Goal: Find specific page/section: Find specific page/section

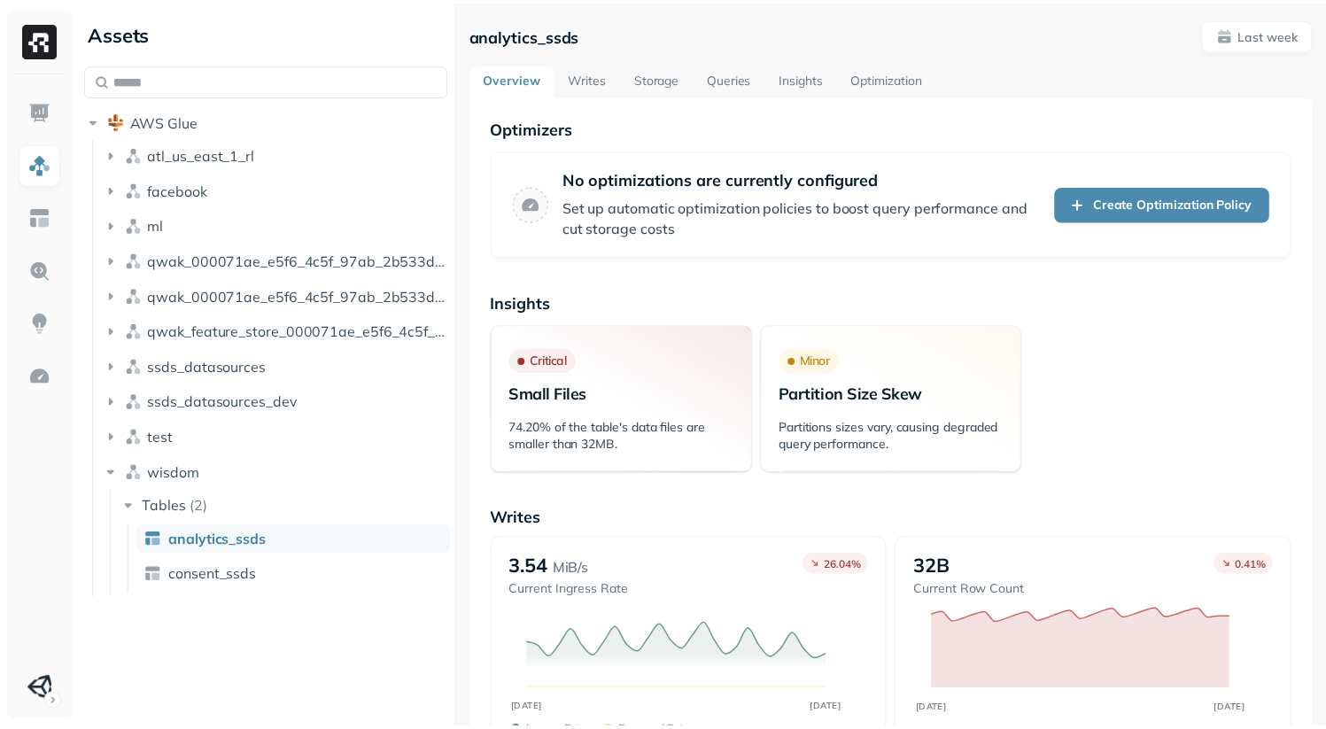
scroll to position [28, 0]
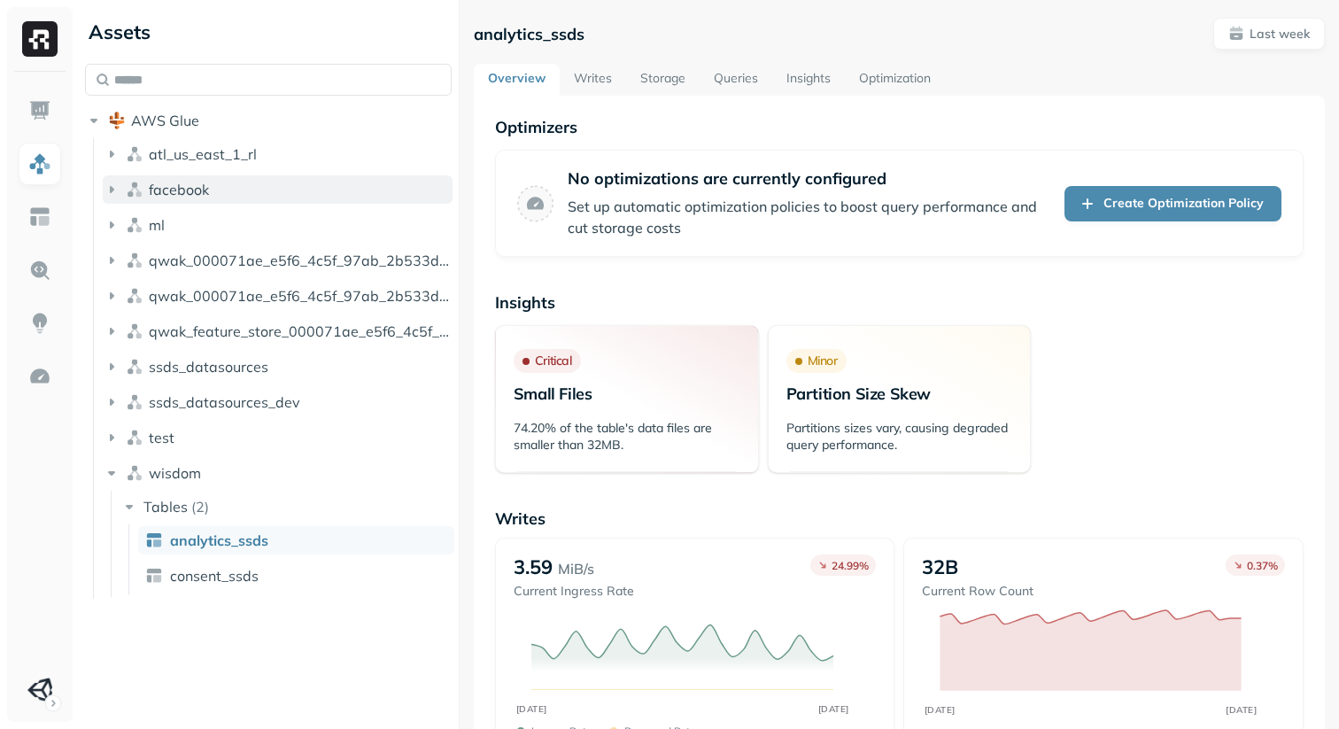
click at [114, 193] on icon "button" at bounding box center [112, 189] width 4 height 7
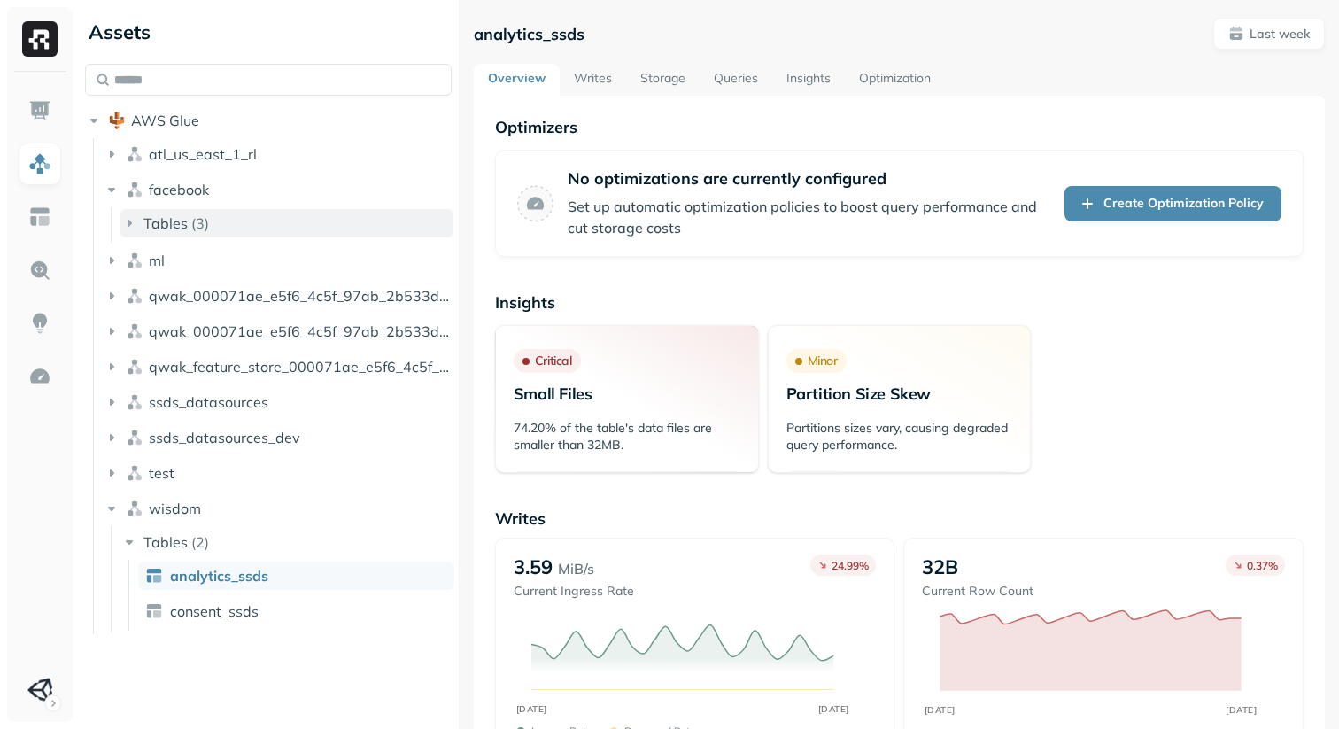
click at [132, 227] on icon "button" at bounding box center [130, 223] width 4 height 7
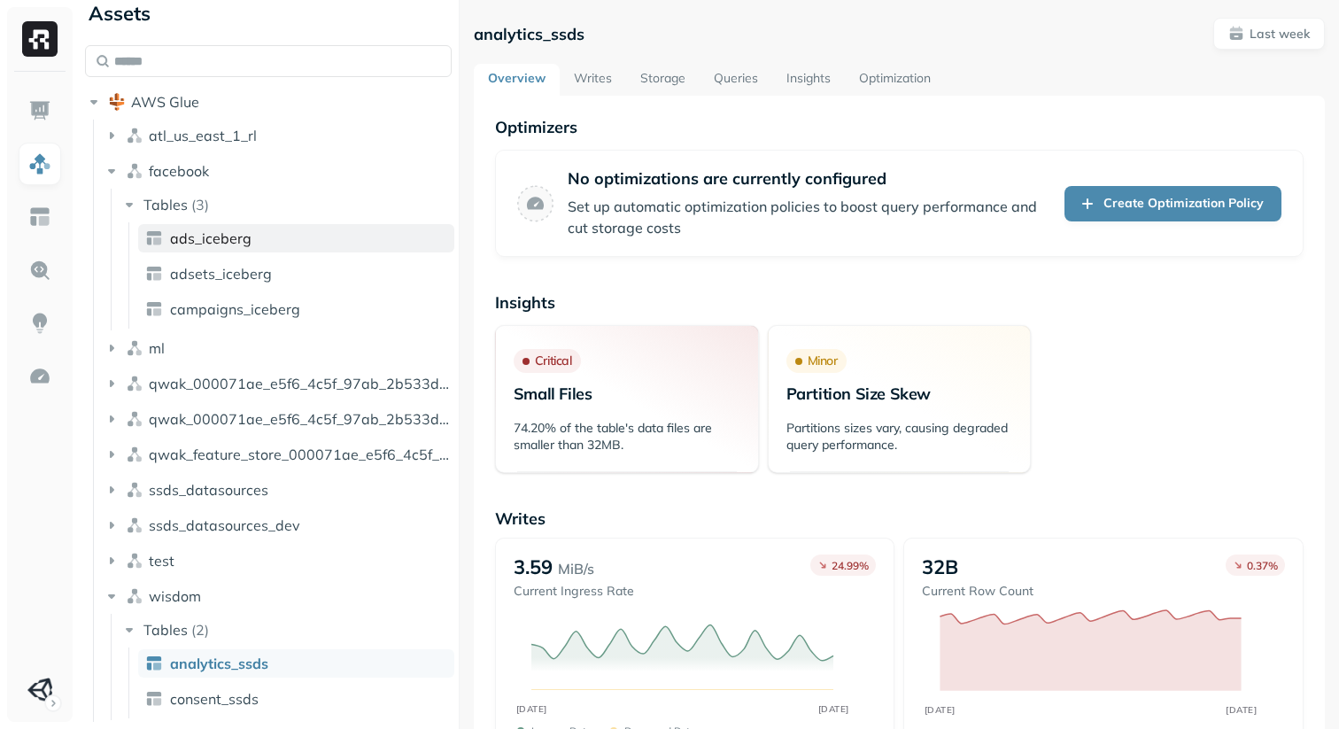
click at [236, 247] on span "ads_iceberg" at bounding box center [210, 238] width 81 height 18
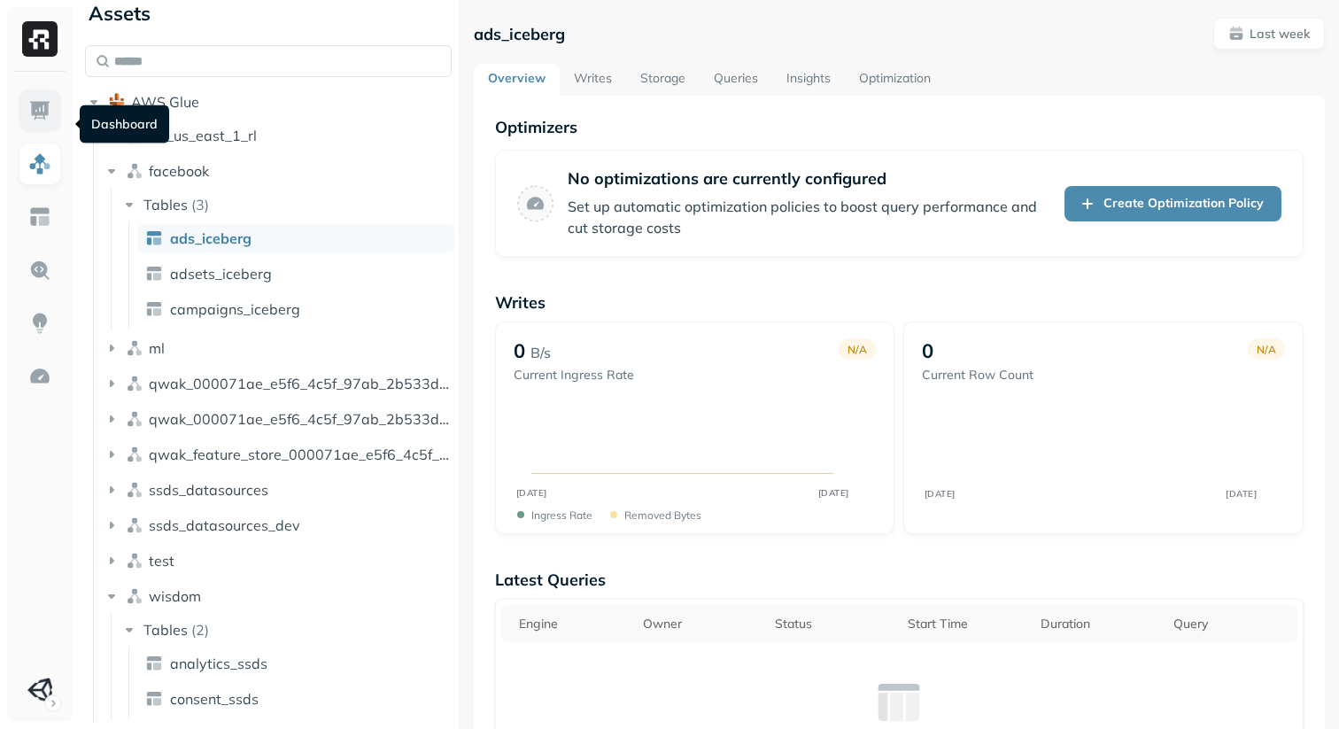
click at [46, 117] on img at bounding box center [39, 110] width 23 height 23
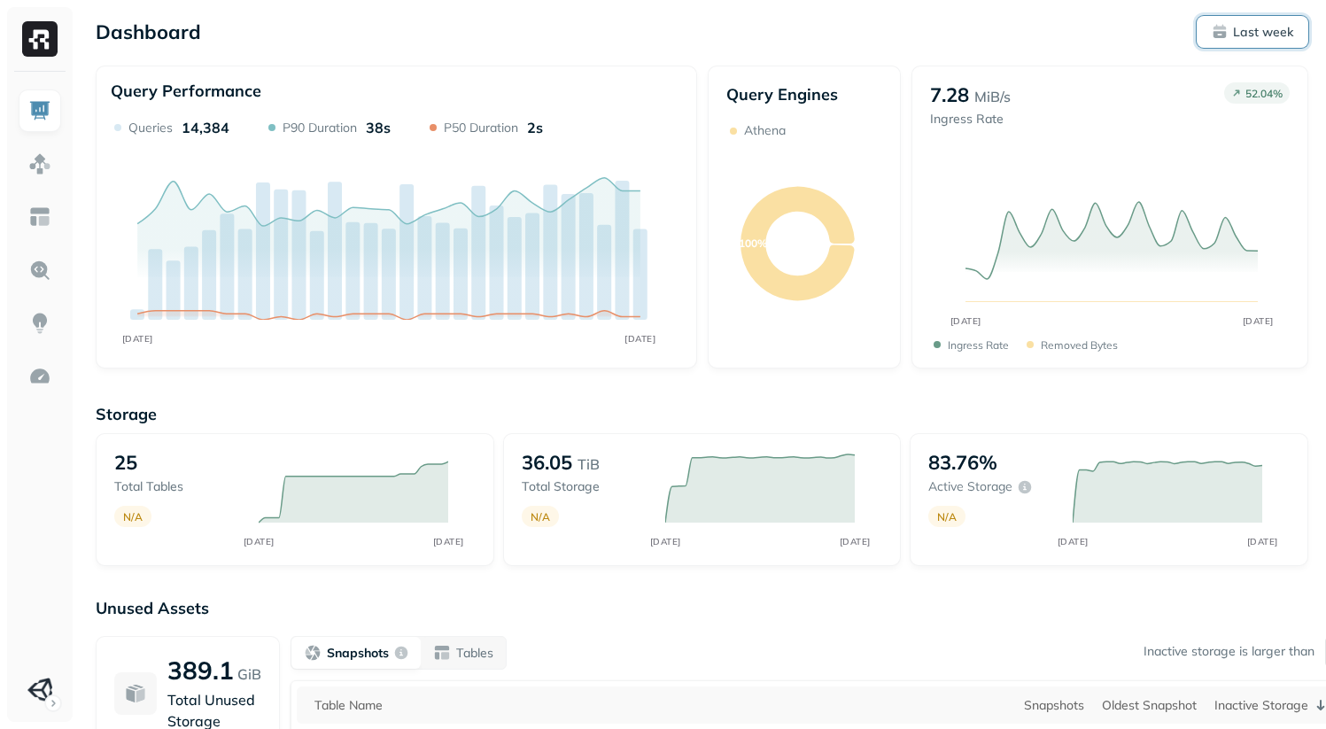
click at [1240, 35] on p "Last week" at bounding box center [1263, 32] width 60 height 17
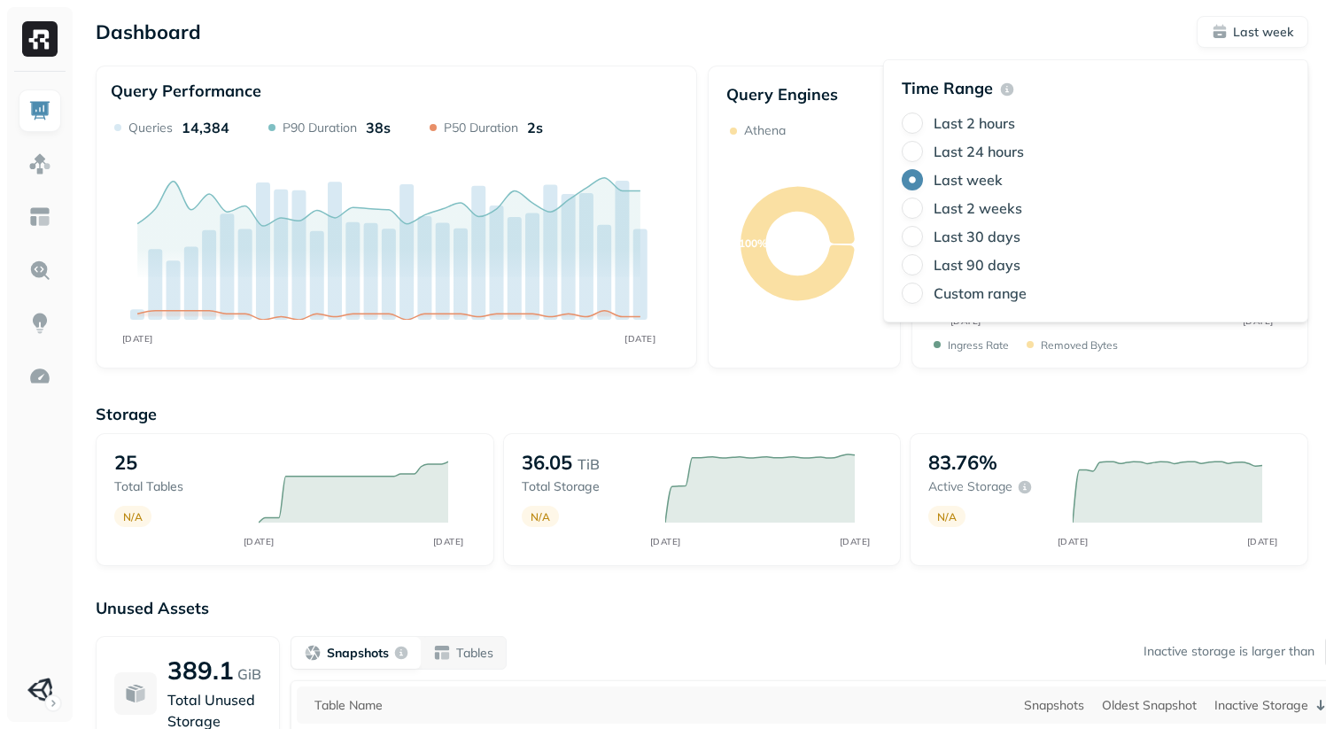
click at [993, 132] on label "Last 2 hours" at bounding box center [973, 123] width 81 height 18
click at [923, 132] on button "Last 2 hours" at bounding box center [912, 122] width 21 height 21
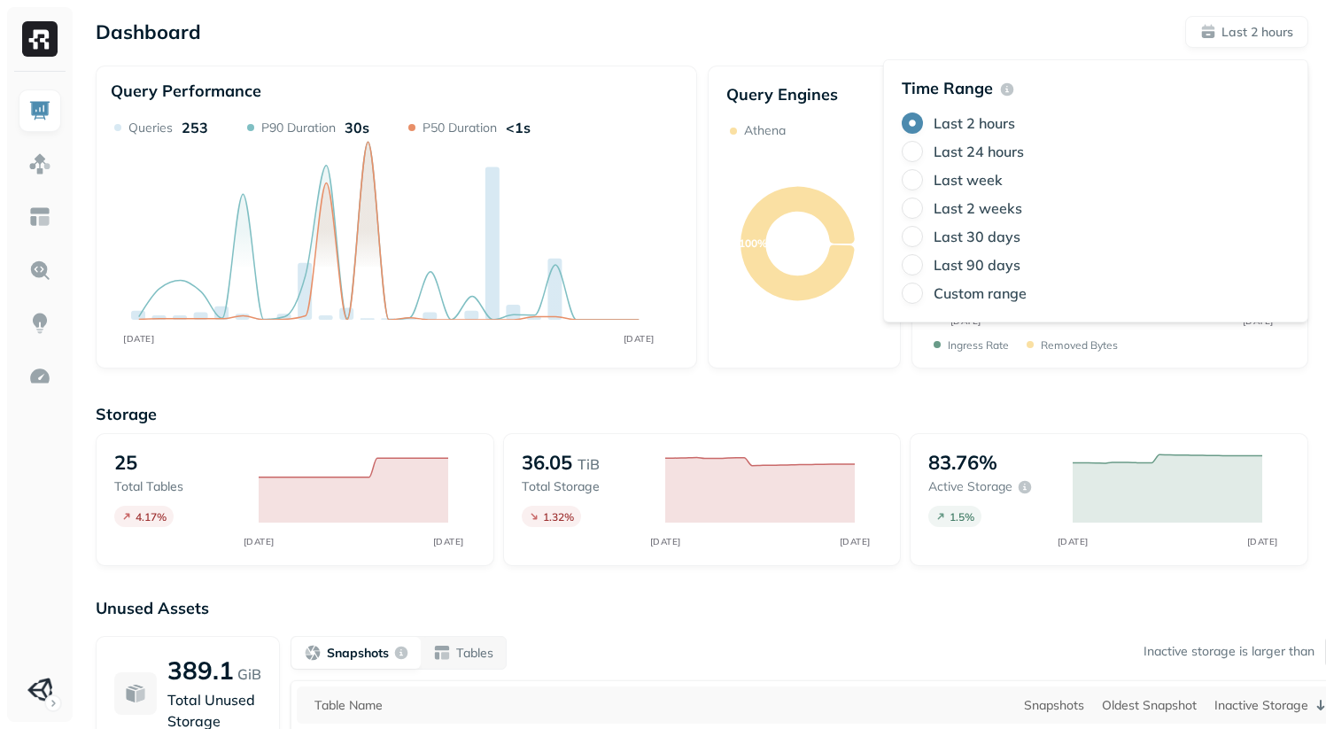
click at [1001, 30] on div "Dashboard Last 2 hours" at bounding box center [702, 32] width 1212 height 32
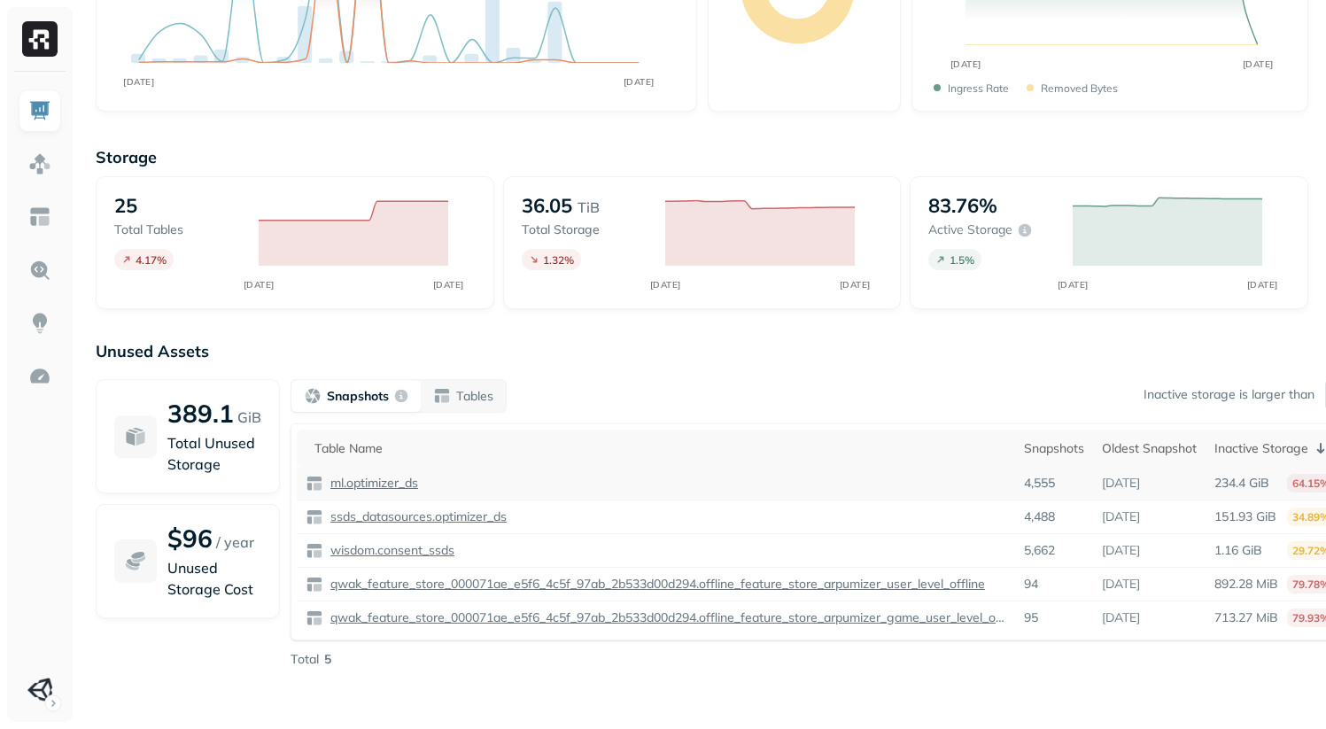
scroll to position [329, 0]
click at [493, 388] on p "Tables" at bounding box center [474, 396] width 37 height 17
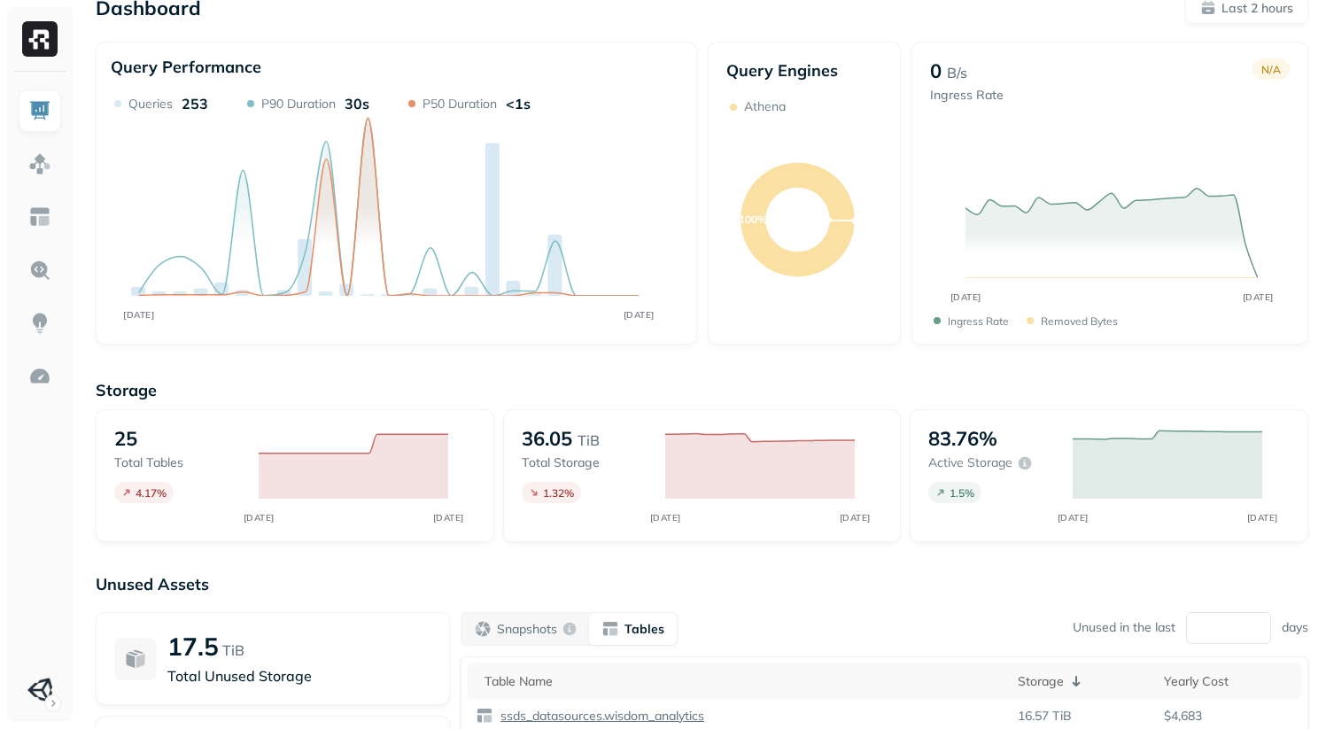
scroll to position [324, 0]
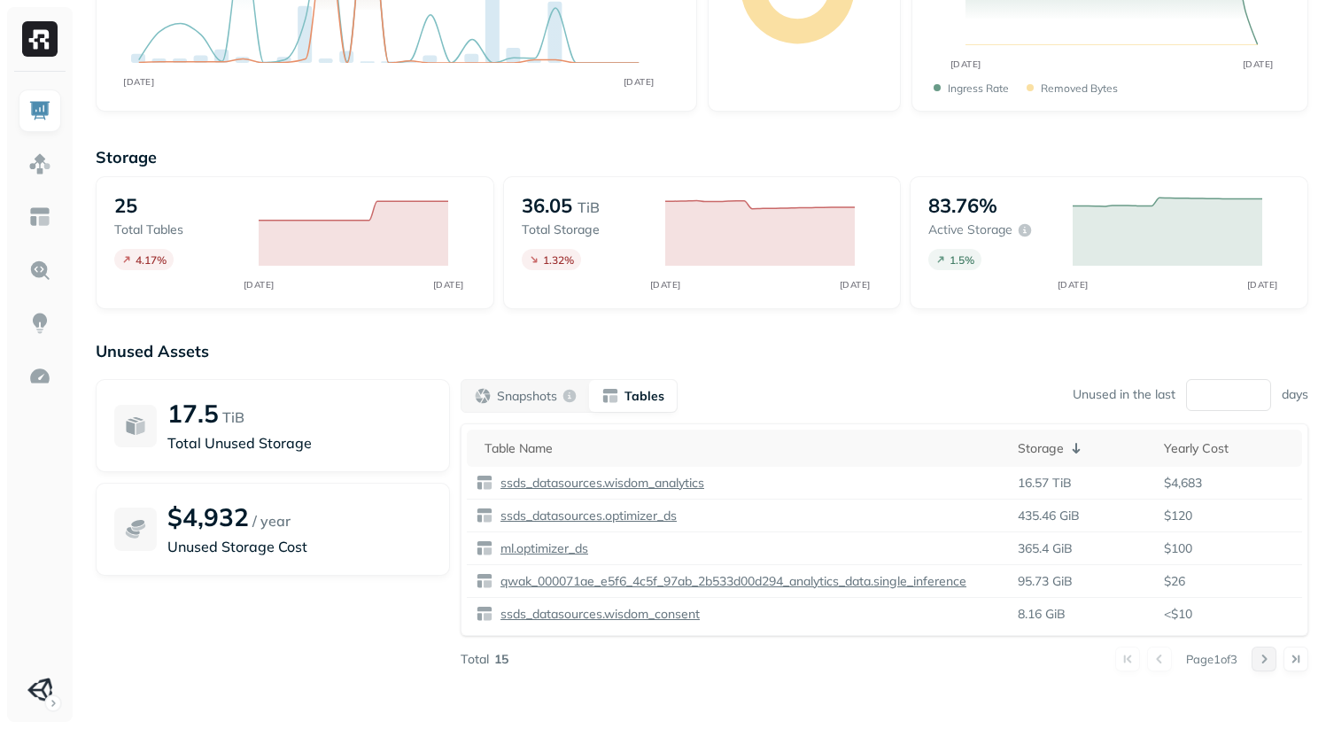
click at [1251, 671] on button at bounding box center [1263, 658] width 25 height 25
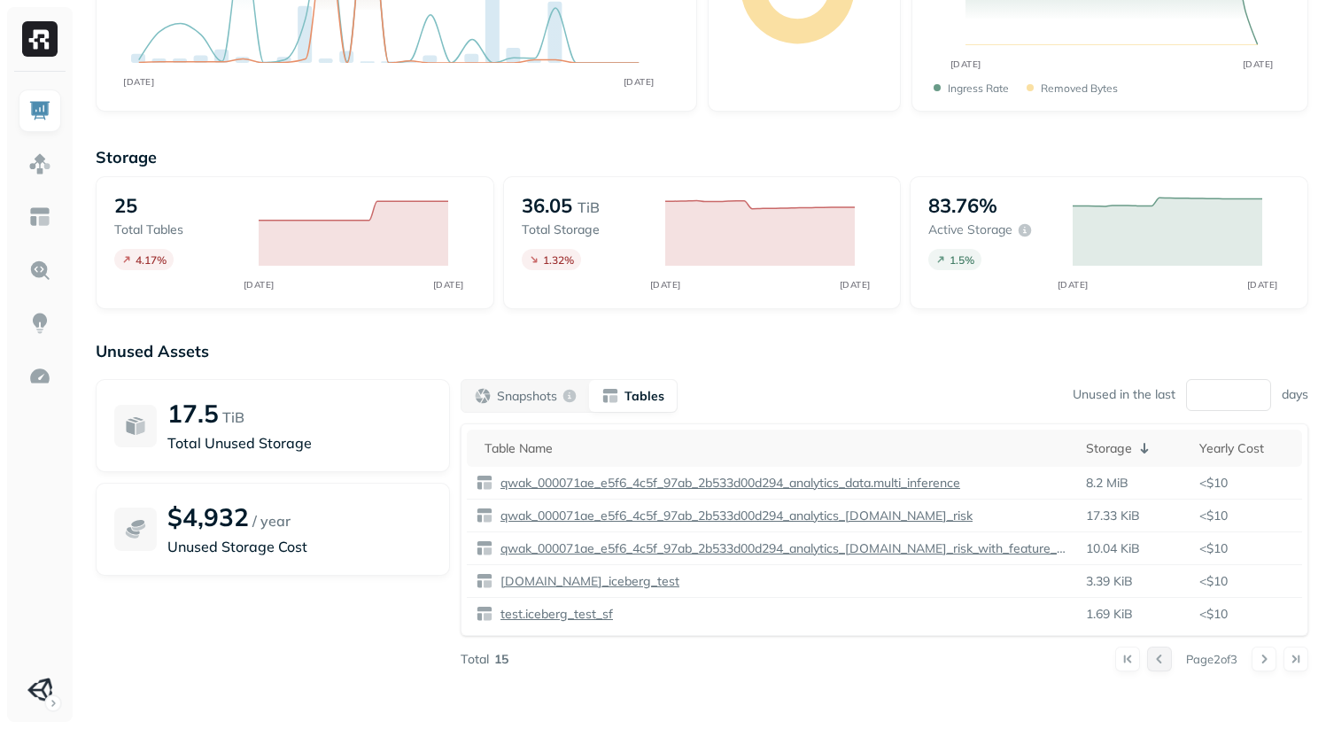
click at [1147, 671] on button at bounding box center [1159, 658] width 25 height 25
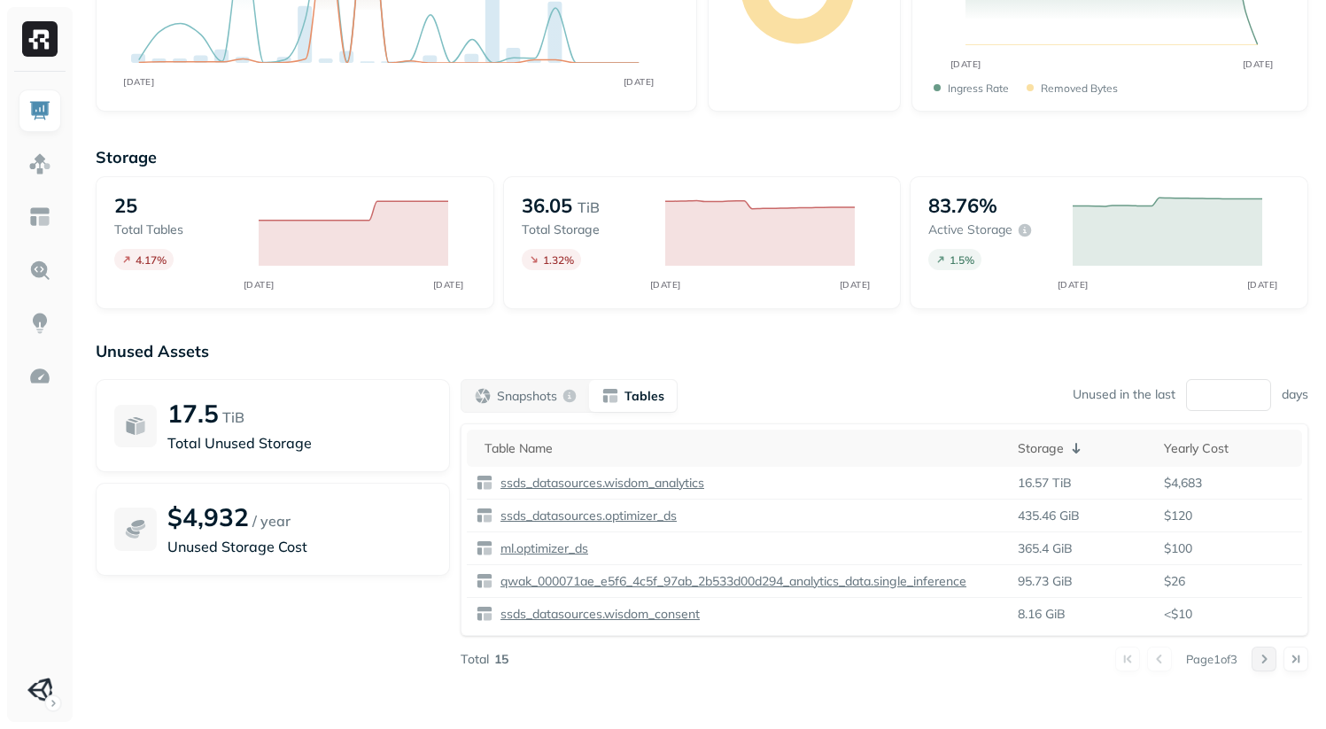
click at [1251, 671] on button at bounding box center [1263, 658] width 25 height 25
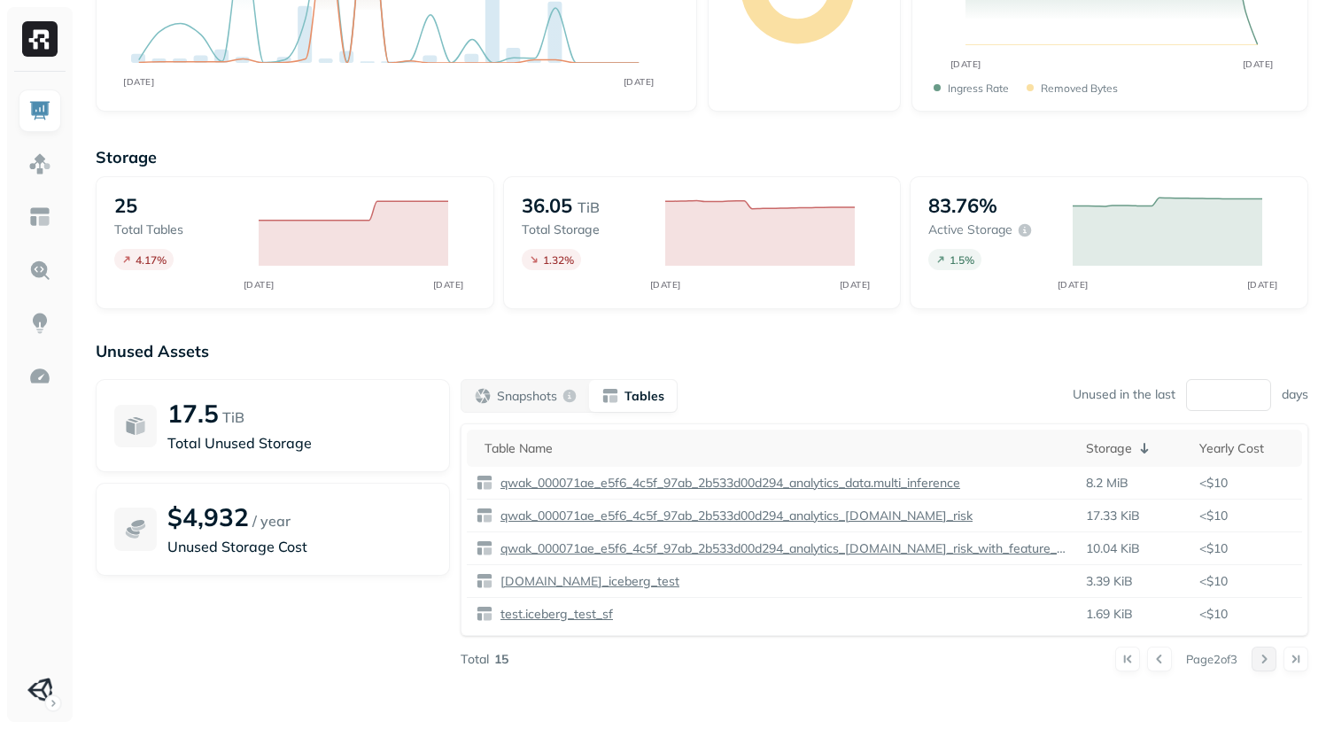
click at [1251, 671] on button at bounding box center [1263, 658] width 25 height 25
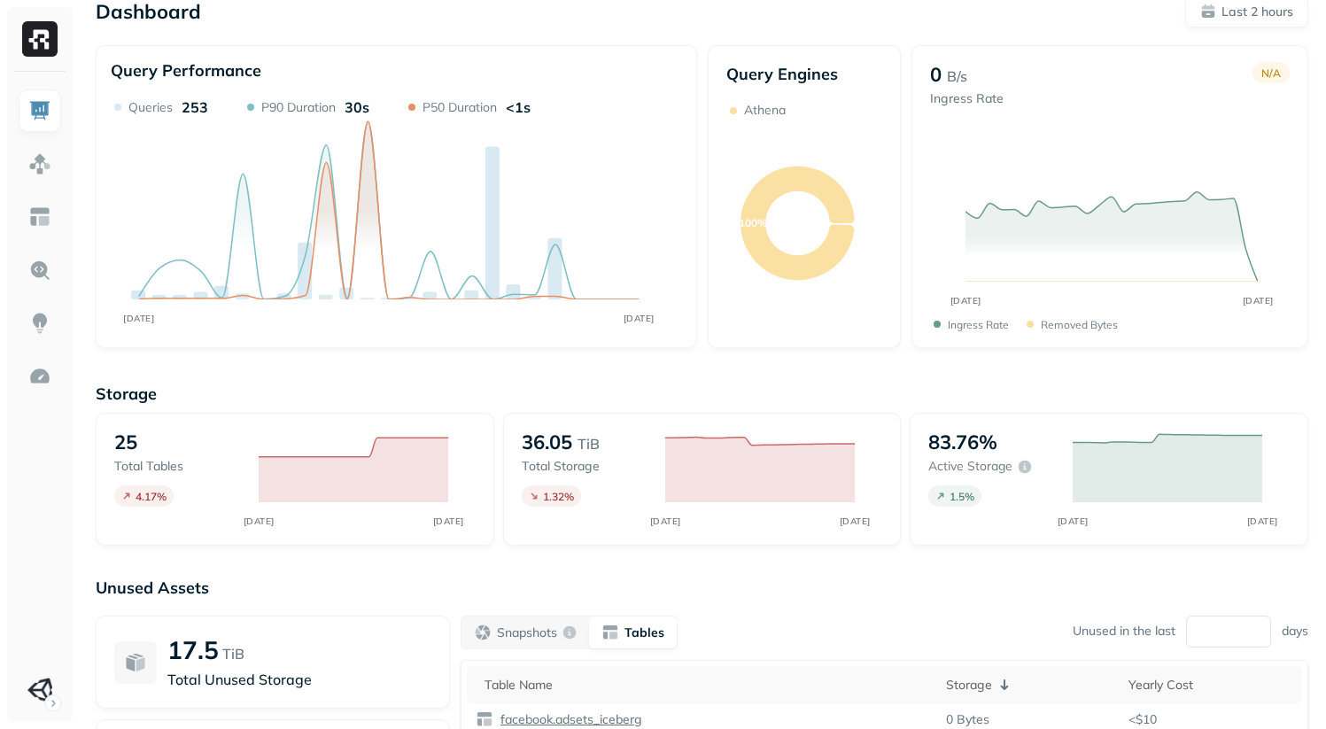
scroll to position [0, 0]
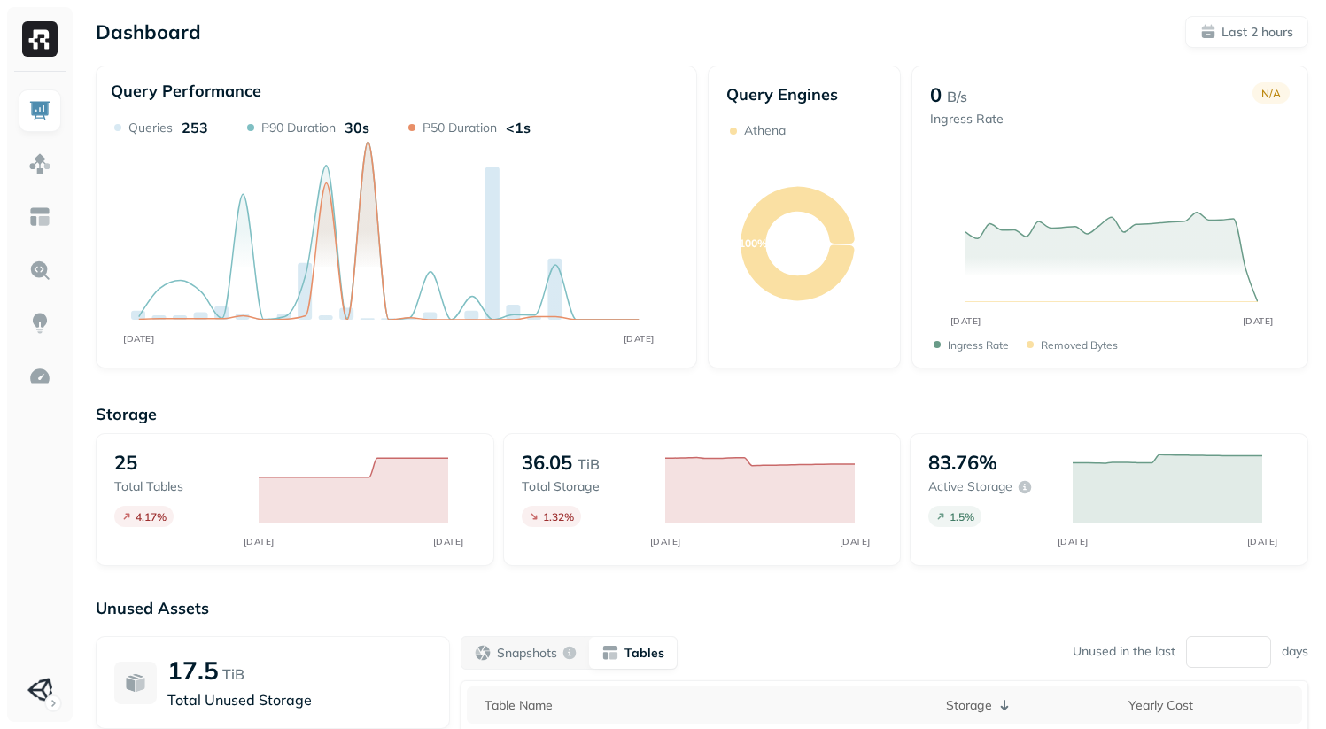
click at [323, 136] on p "P90 Duration" at bounding box center [298, 128] width 74 height 17
